Goal: Task Accomplishment & Management: Manage account settings

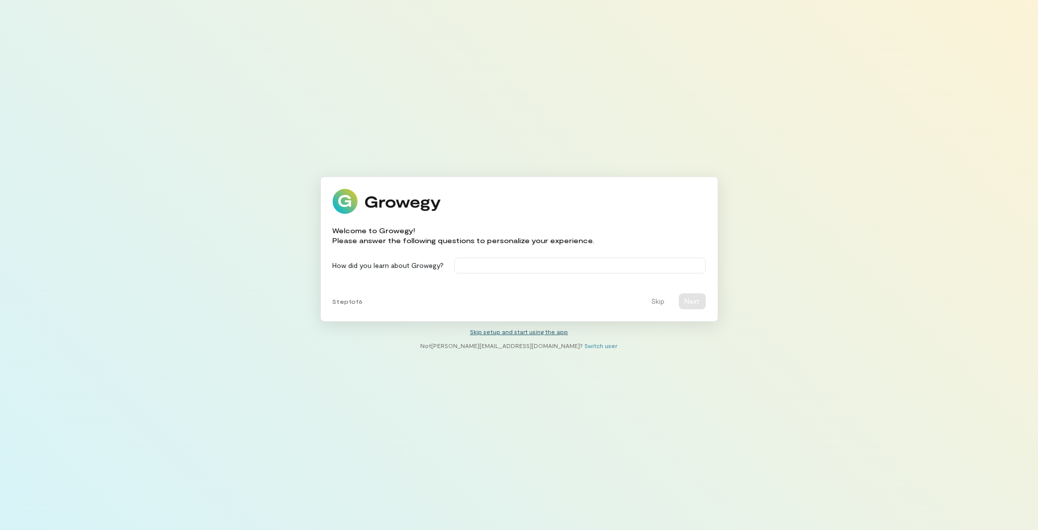
click at [490, 330] on link "Skip setup and start using the app" at bounding box center [519, 331] width 98 height 7
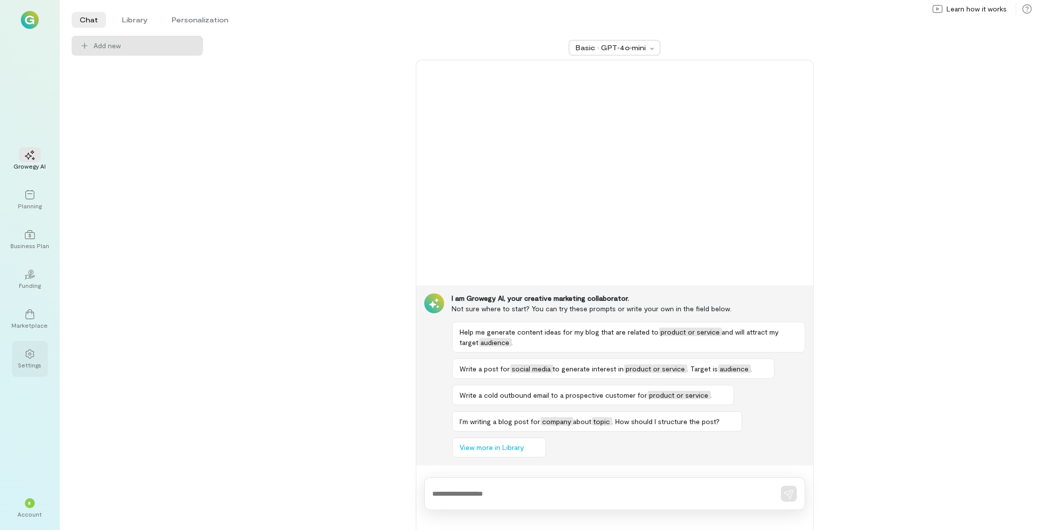
click at [37, 353] on div at bounding box center [30, 353] width 22 height 15
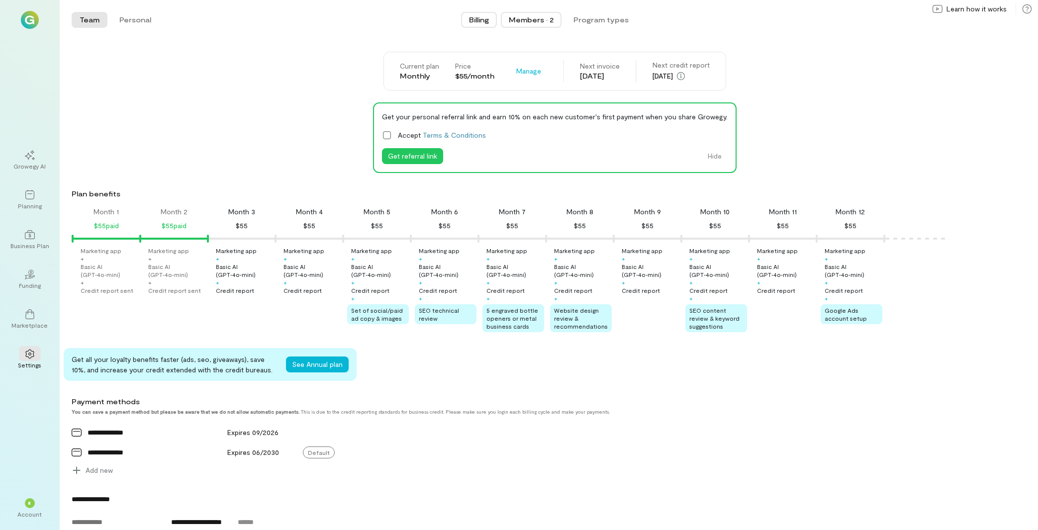
click at [537, 17] on div "Members · 2" at bounding box center [531, 20] width 45 height 10
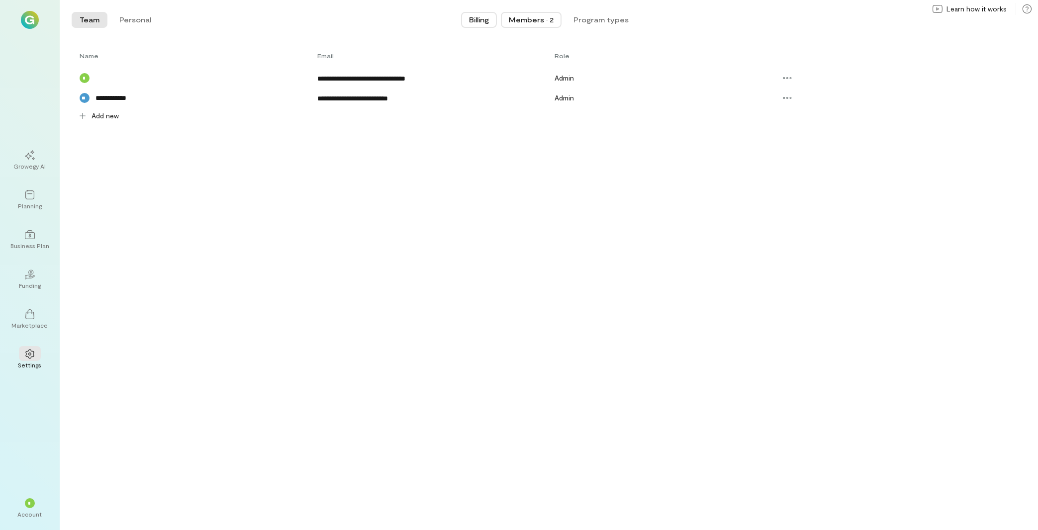
click at [485, 17] on span "Billing" at bounding box center [479, 20] width 20 height 10
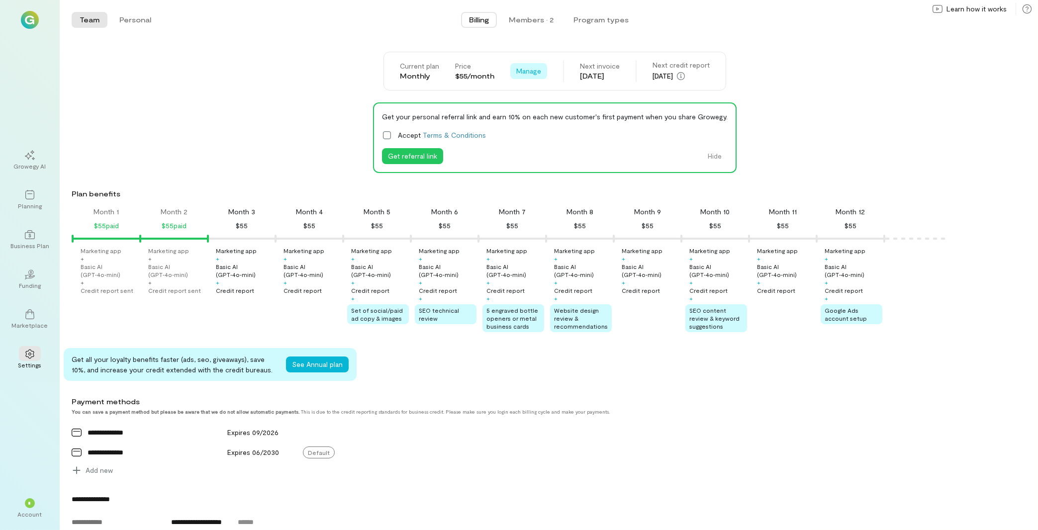
click at [525, 70] on span "Manage" at bounding box center [529, 71] width 25 height 10
click at [542, 116] on span "Cancel plan" at bounding box center [551, 112] width 37 height 10
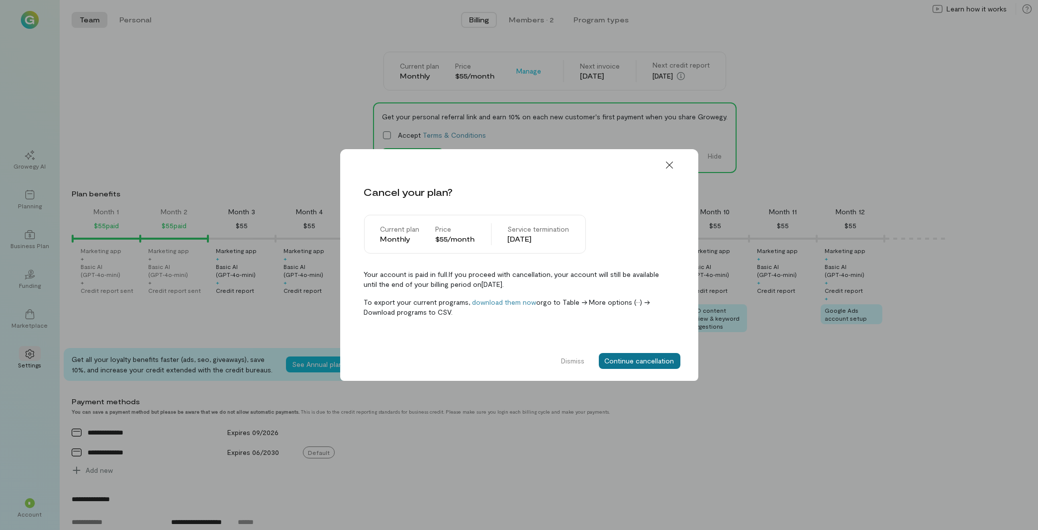
click at [643, 359] on button "Continue cancellation" at bounding box center [640, 361] width 82 height 16
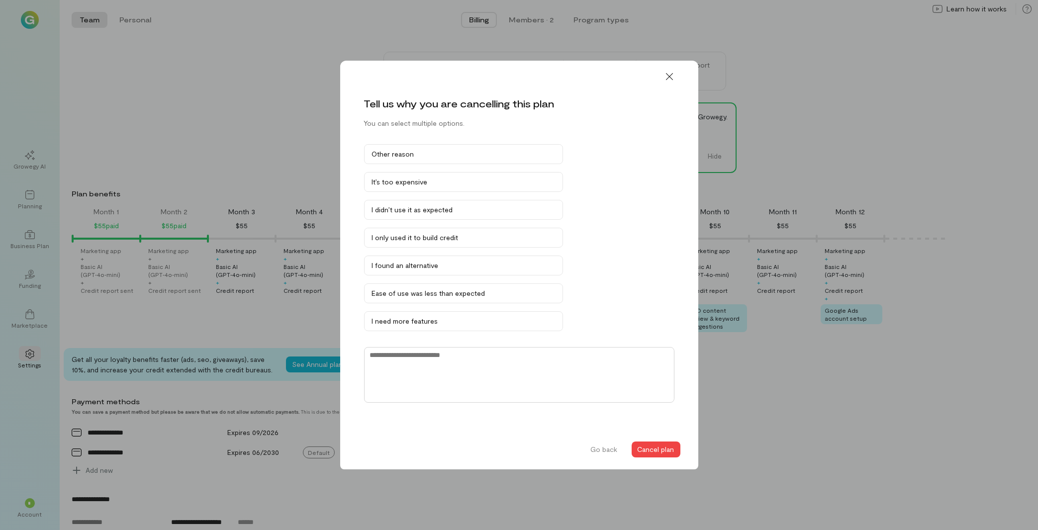
click at [522, 367] on textarea at bounding box center [519, 375] width 311 height 56
type textarea "**********"
click at [657, 454] on button "Cancel plan" at bounding box center [656, 450] width 49 height 16
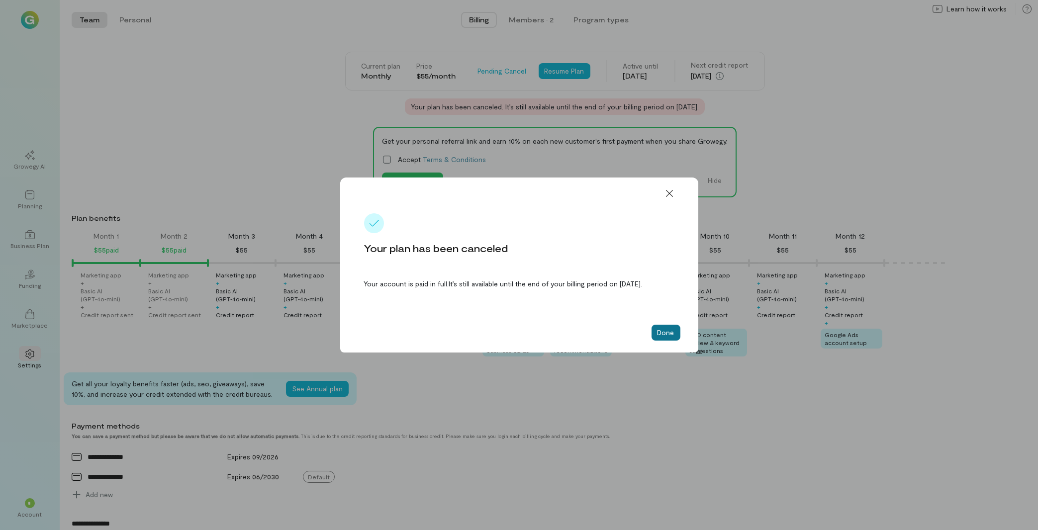
click at [660, 339] on button "Done" at bounding box center [666, 333] width 29 height 16
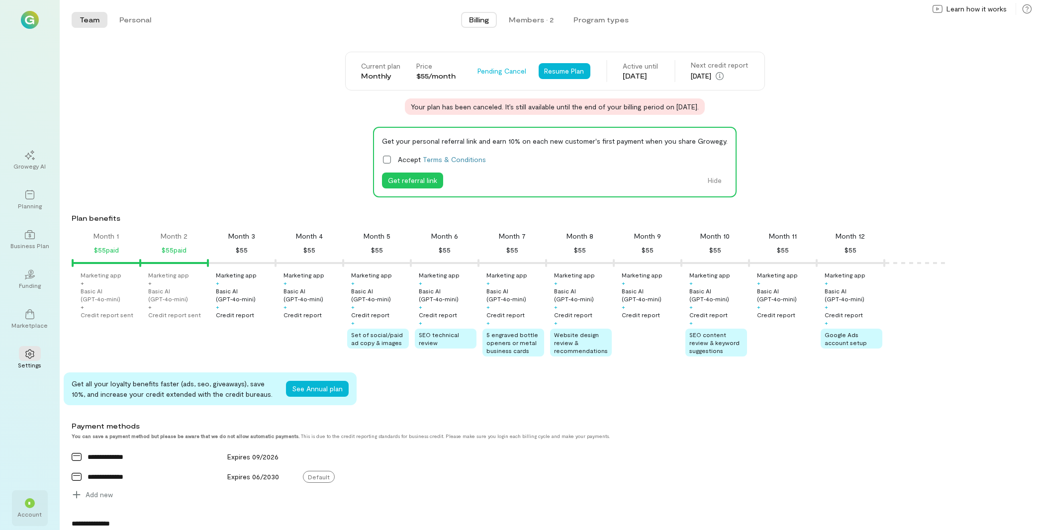
click at [43, 513] on div "* Account" at bounding box center [30, 509] width 36 height 36
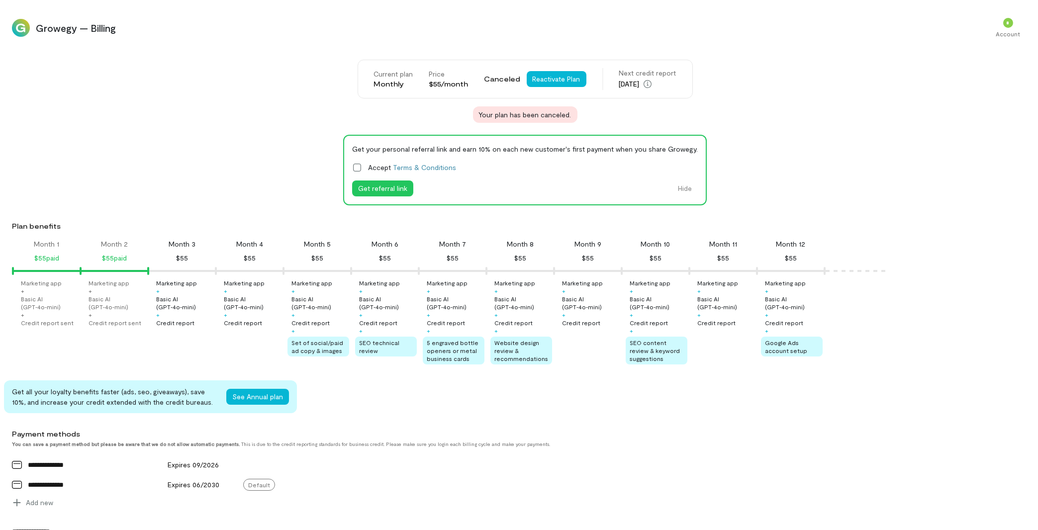
click at [76, 514] on div "Current plan Monthly Price $55/month Canceled Reactivate Plan Next credit repor…" at bounding box center [525, 417] width 1027 height 714
click at [1013, 41] on div "* Account" at bounding box center [1009, 28] width 36 height 36
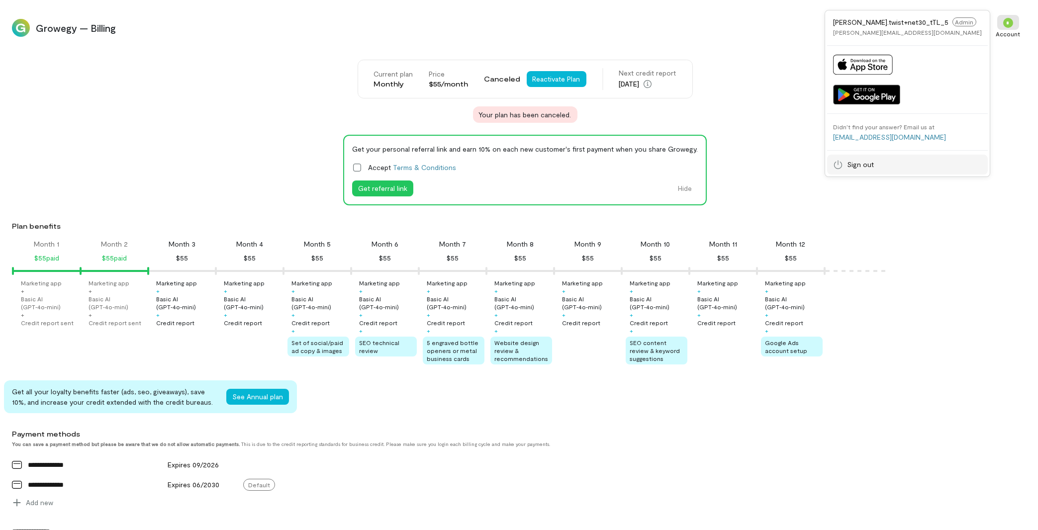
click at [874, 162] on span "Sign out" at bounding box center [860, 165] width 27 height 10
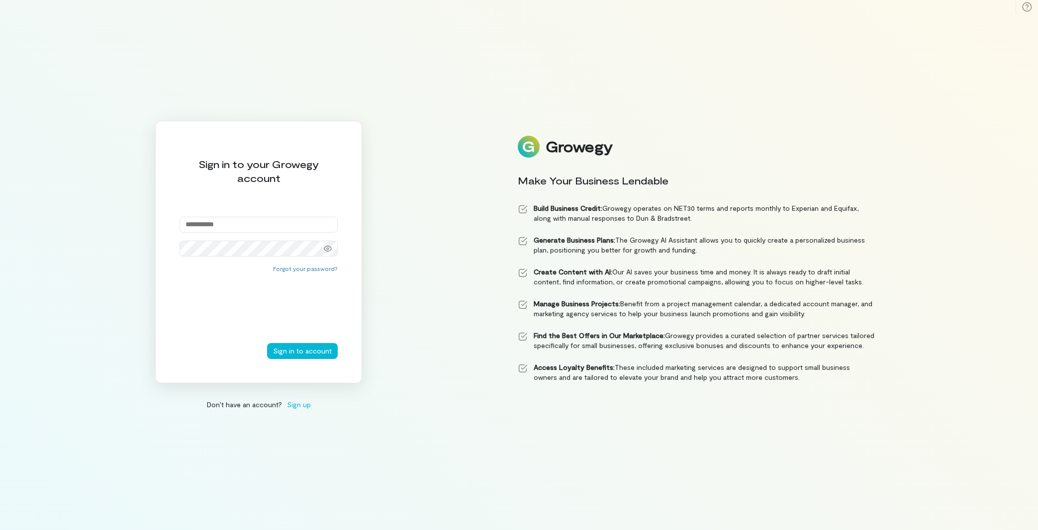
click at [259, 228] on input "email" at bounding box center [259, 225] width 158 height 16
type input "**********"
